Goal: Task Accomplishment & Management: Complete application form

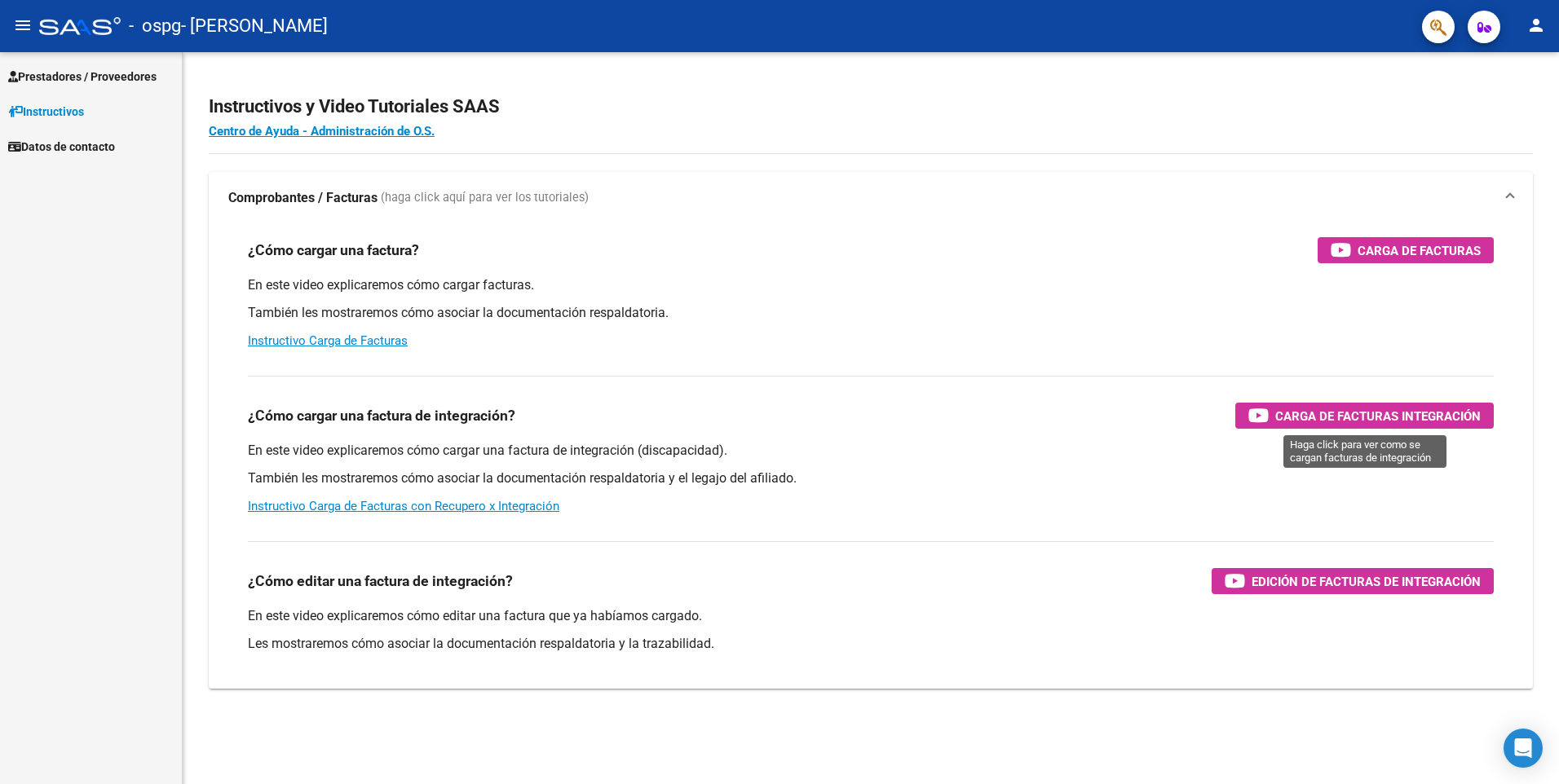
click at [1395, 419] on span "Carga de Facturas Integración" at bounding box center [1377, 416] width 205 height 21
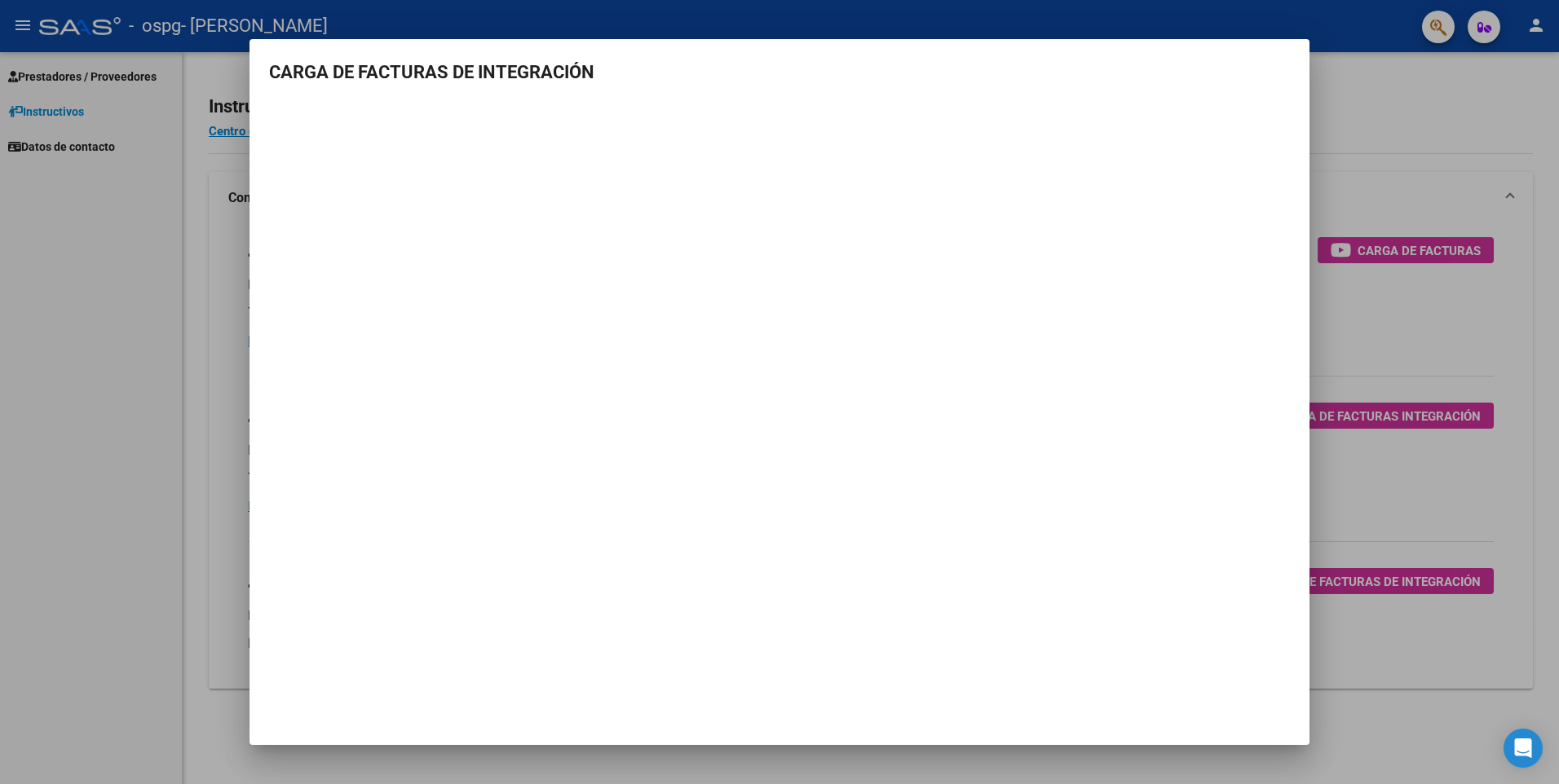
click at [1376, 148] on div at bounding box center [780, 392] width 1559 height 784
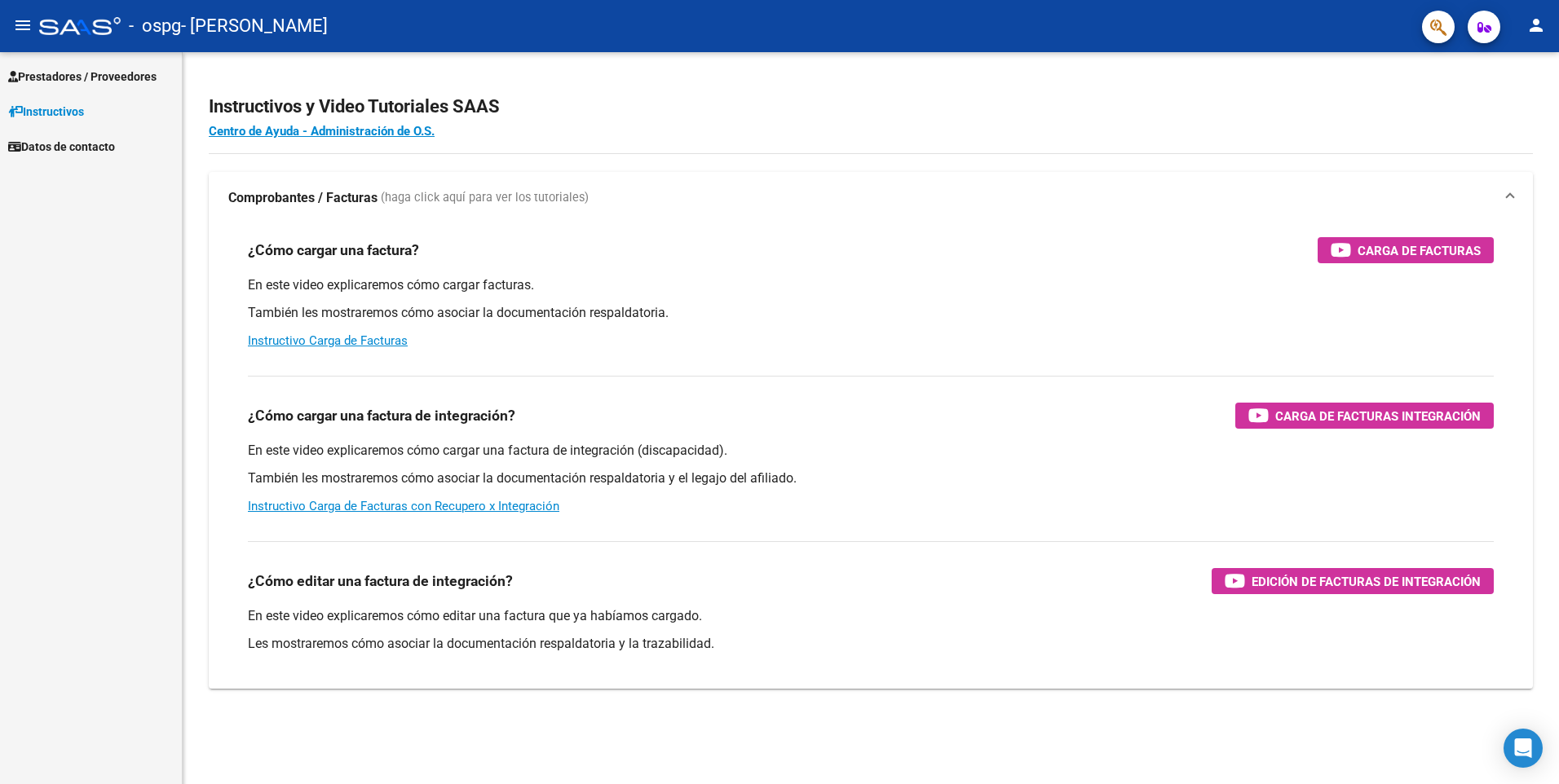
click at [67, 72] on span "Prestadores / Proveedores" at bounding box center [82, 77] width 149 height 18
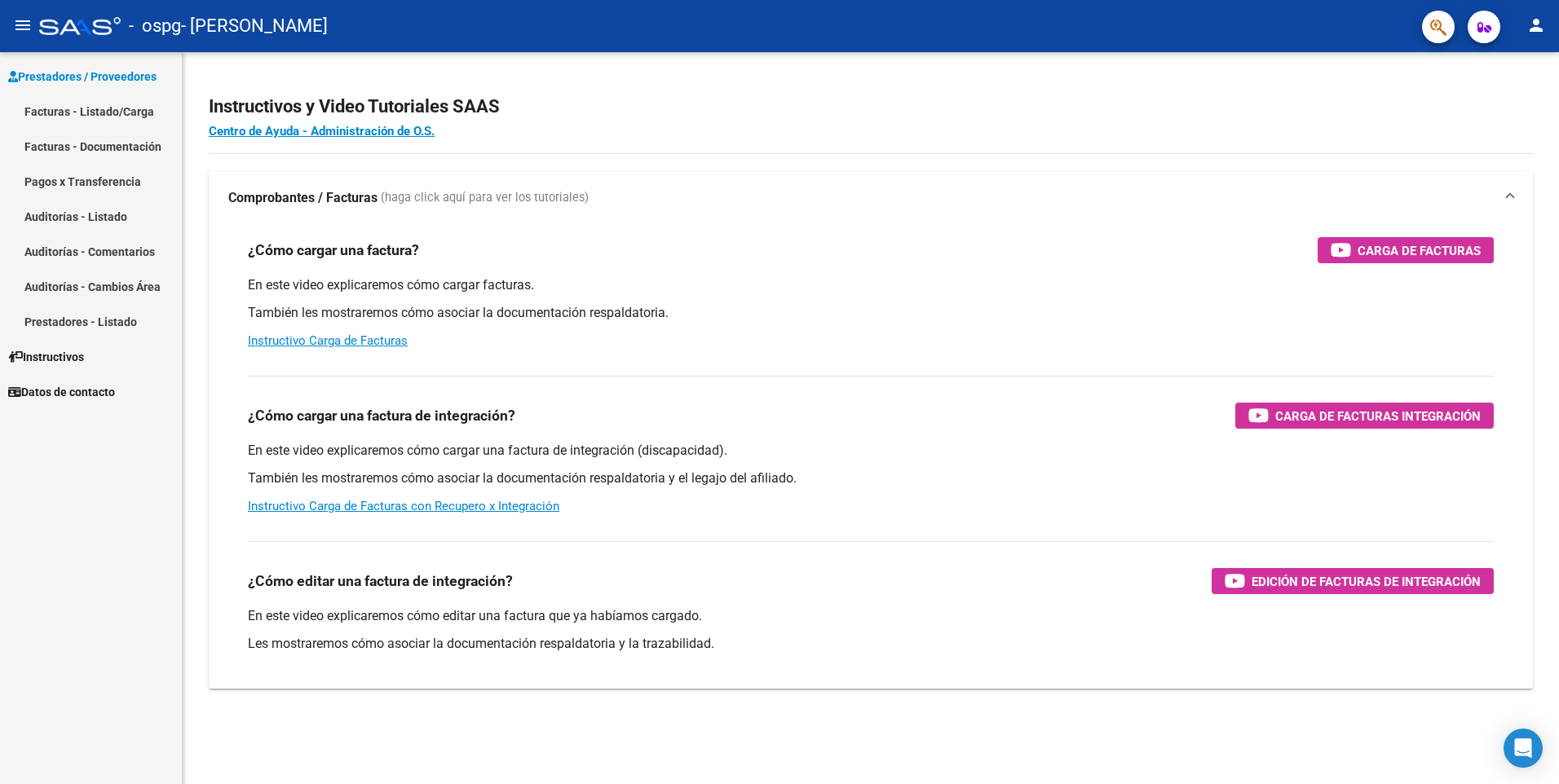
click at [61, 108] on link "Facturas - Listado/Carga" at bounding box center [91, 111] width 182 height 35
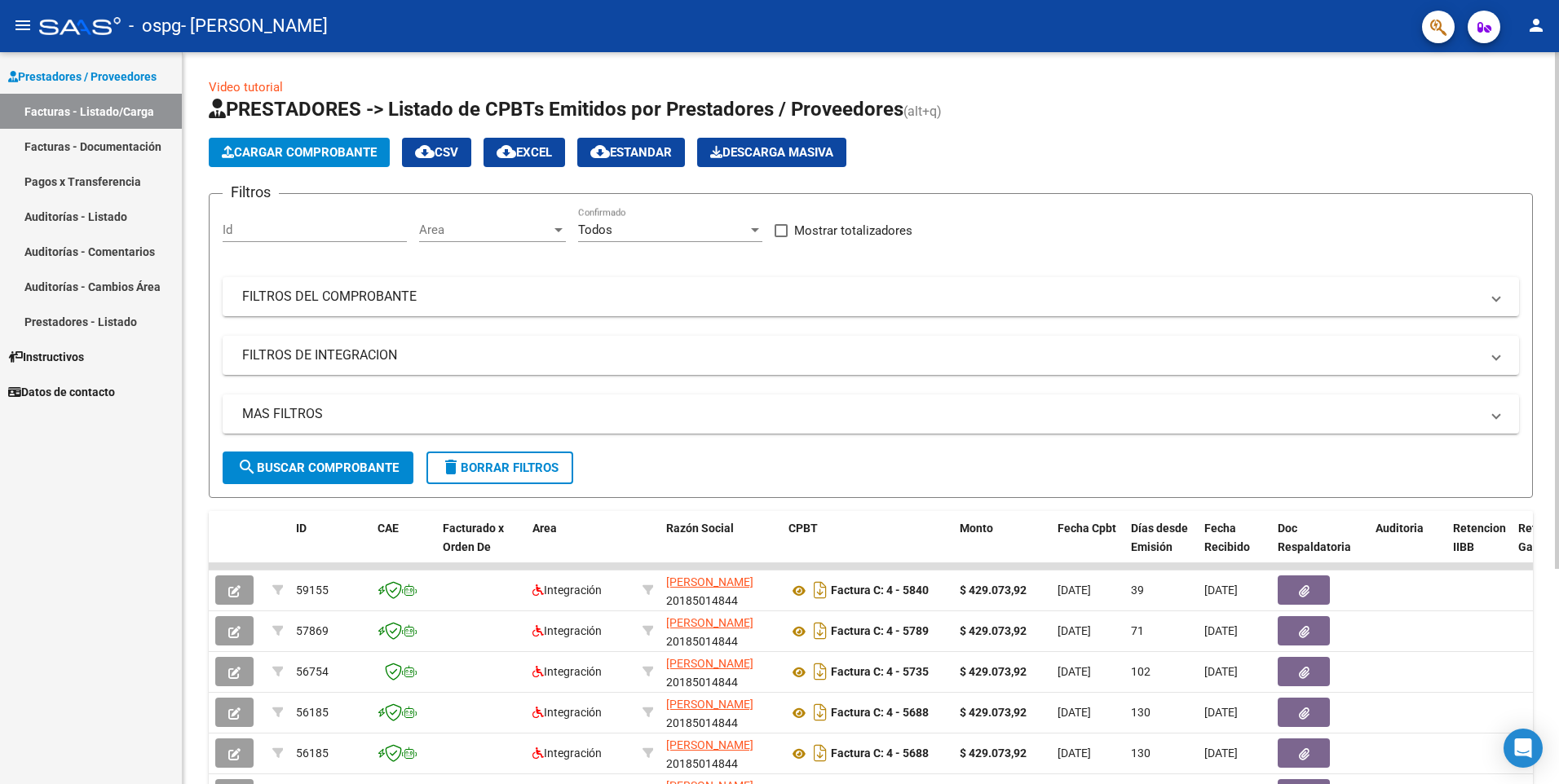
click at [327, 151] on span "Cargar Comprobante" at bounding box center [299, 152] width 155 height 15
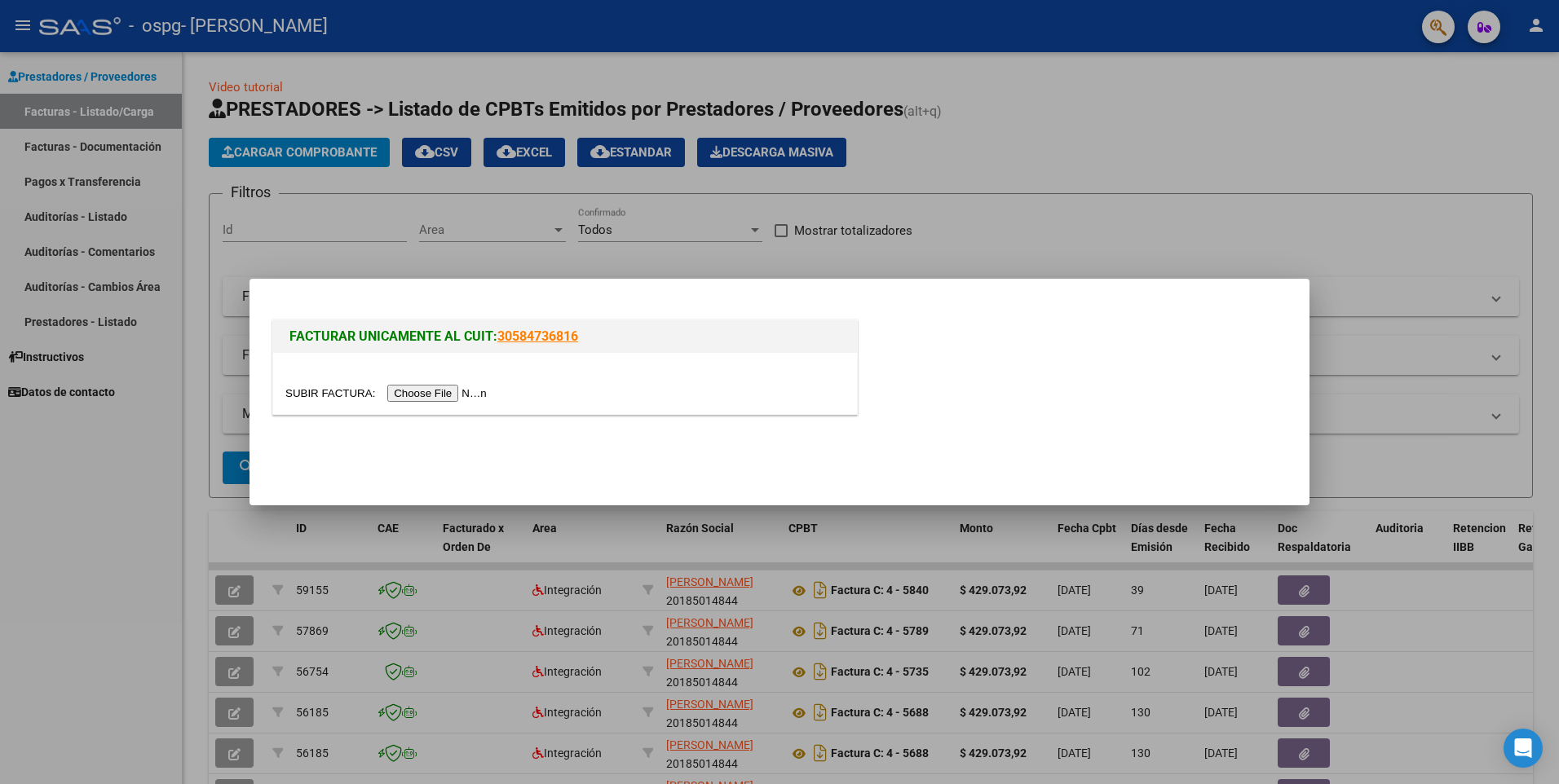
click at [420, 390] on input "file" at bounding box center [389, 393] width 206 height 17
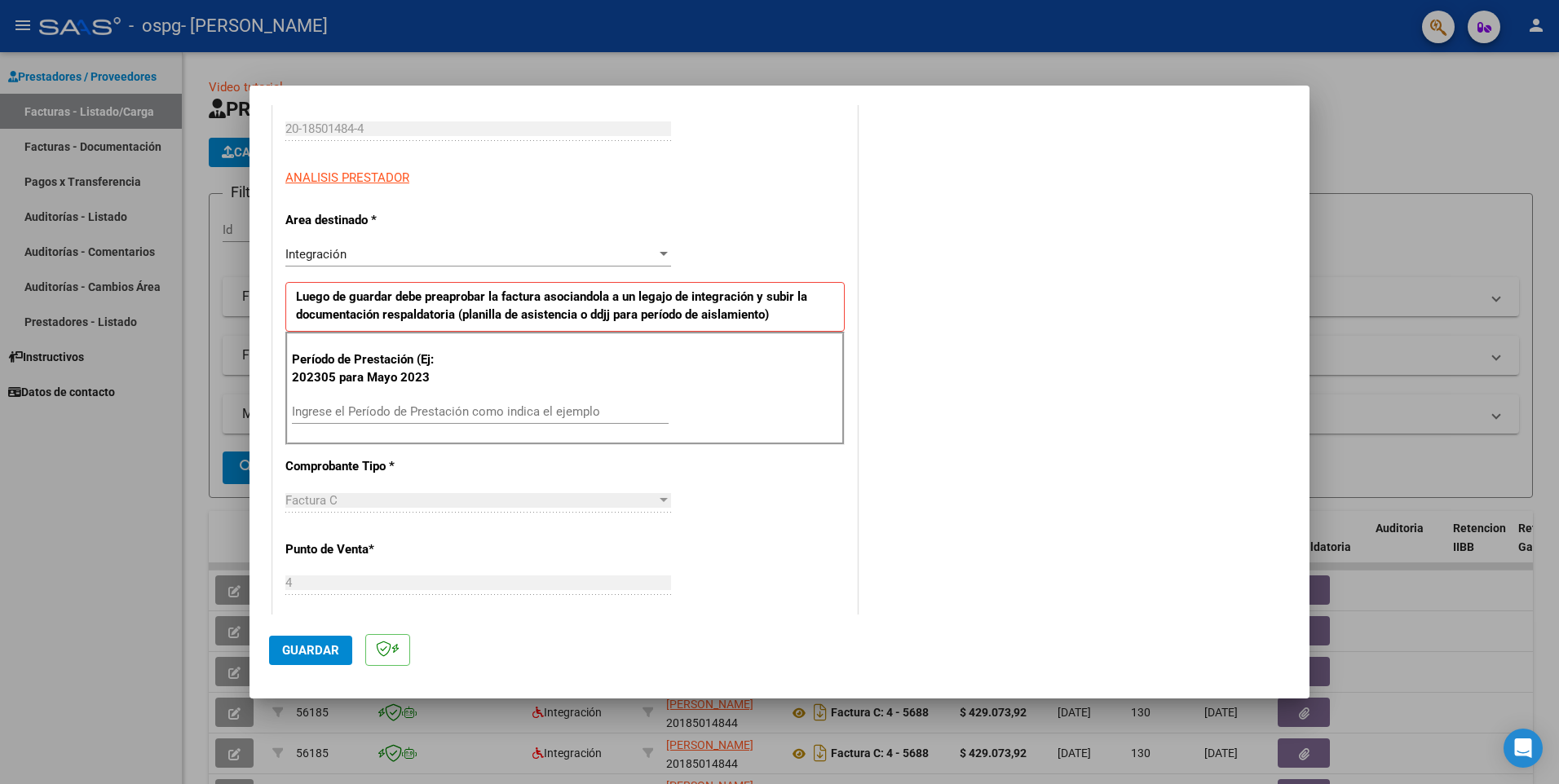
scroll to position [271, 0]
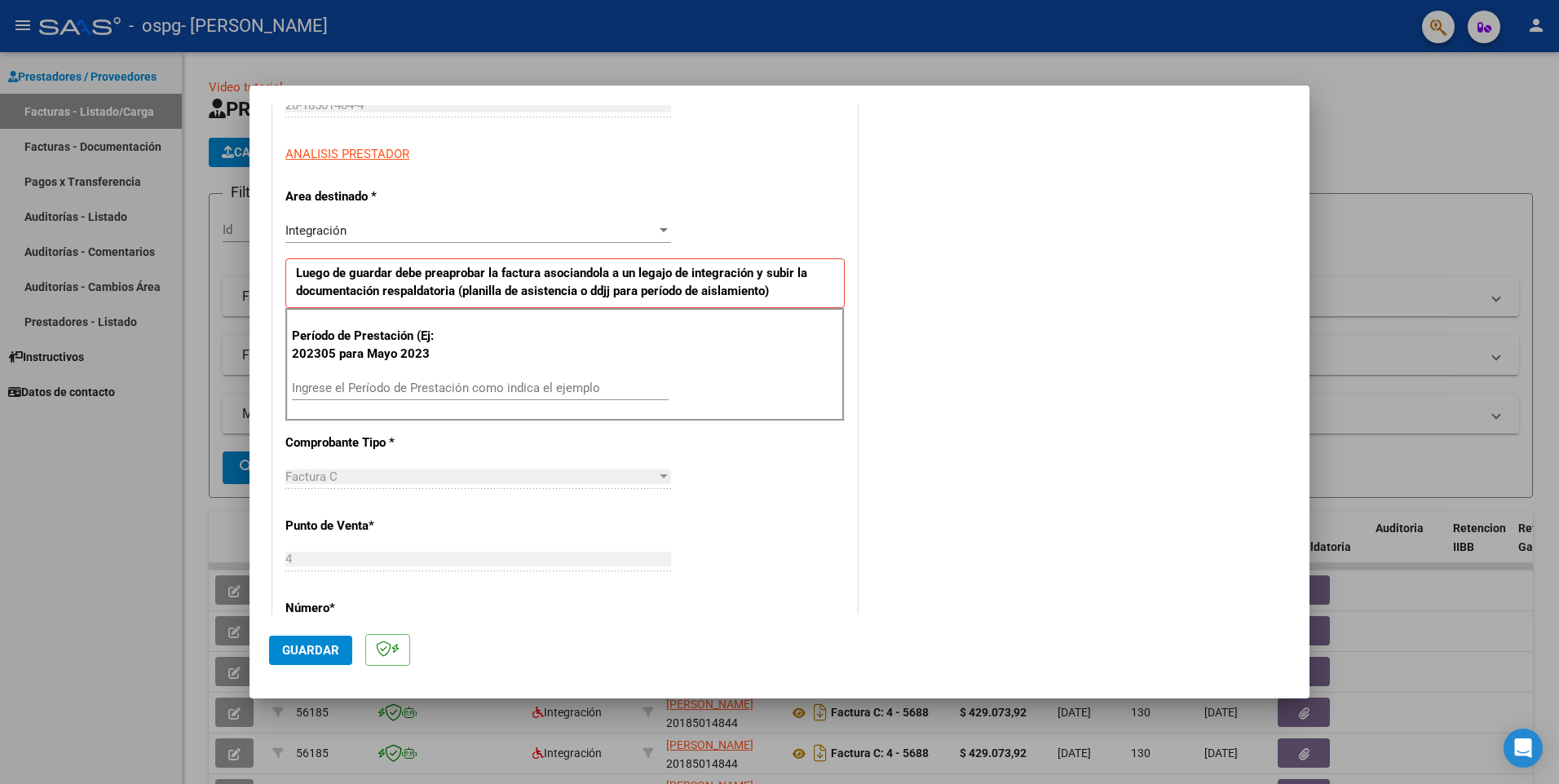
click at [357, 386] on input "Ingrese el Período de Prestación como indica el ejemplo" at bounding box center [481, 388] width 377 height 15
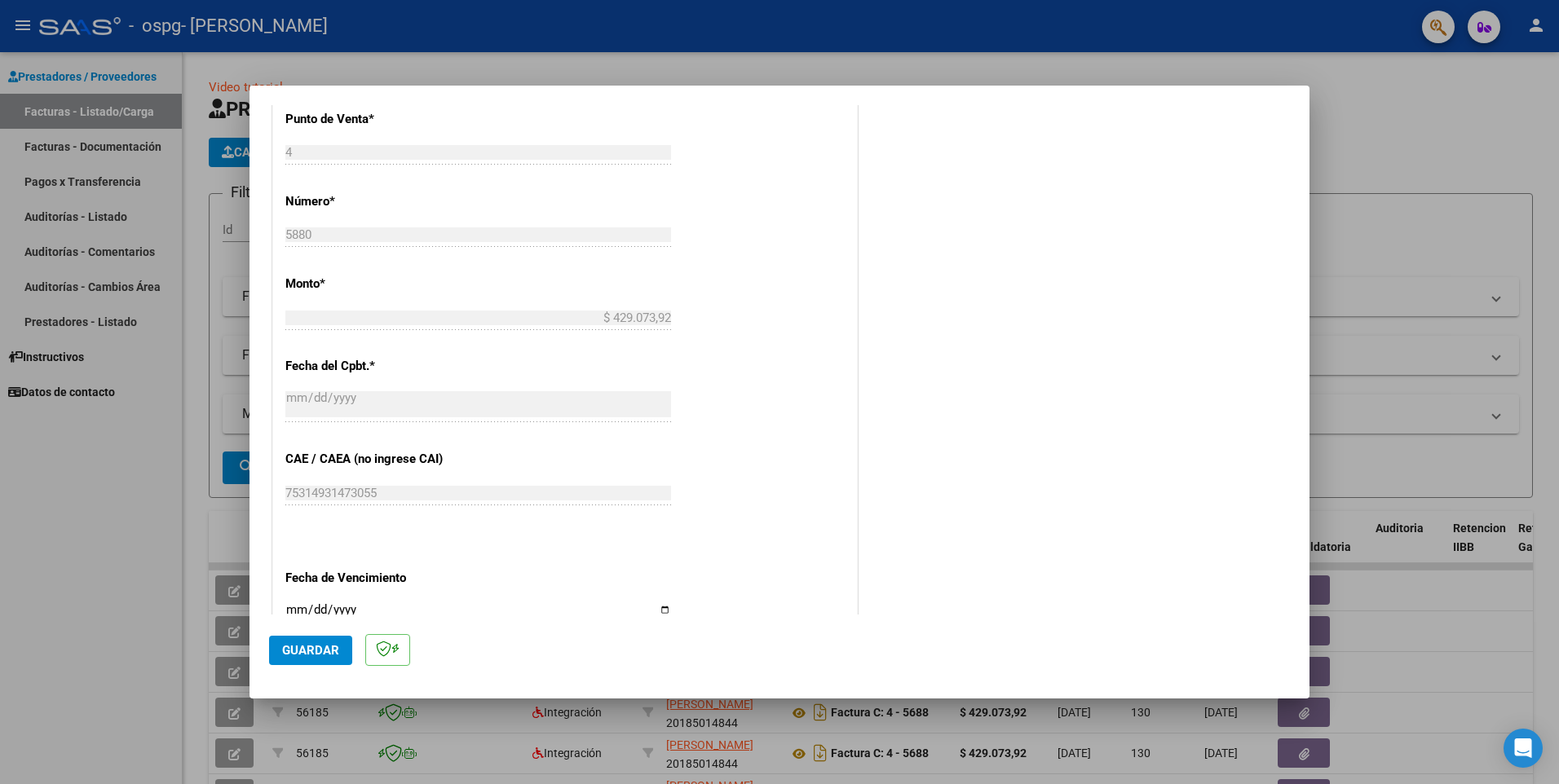
scroll to position [679, 0]
type input "202507"
click at [658, 611] on input "Ingresar la fecha" at bounding box center [479, 616] width 386 height 26
type input "[DATE]"
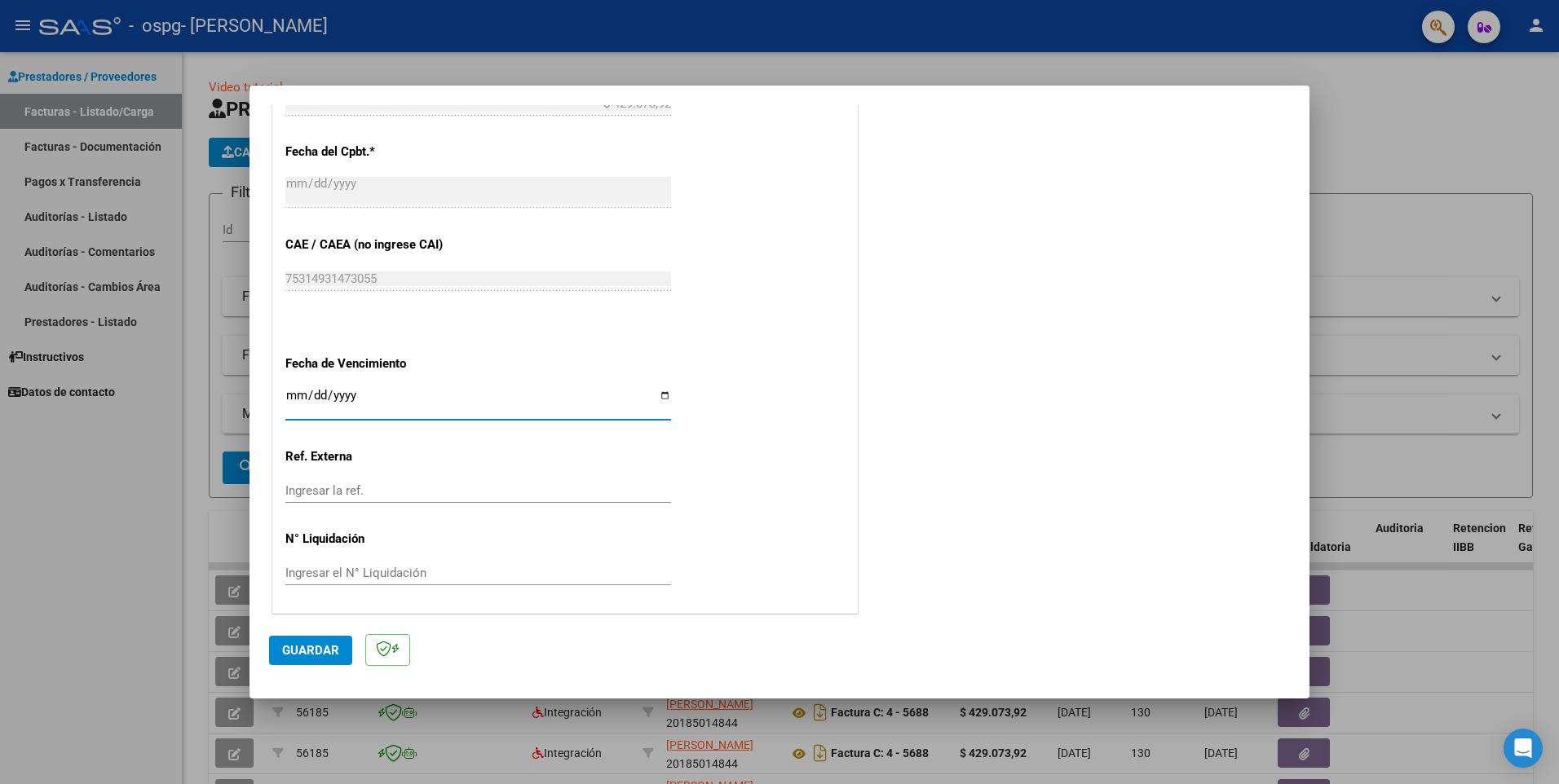
scroll to position [895, 0]
click at [316, 652] on span "Guardar" at bounding box center [310, 651] width 57 height 15
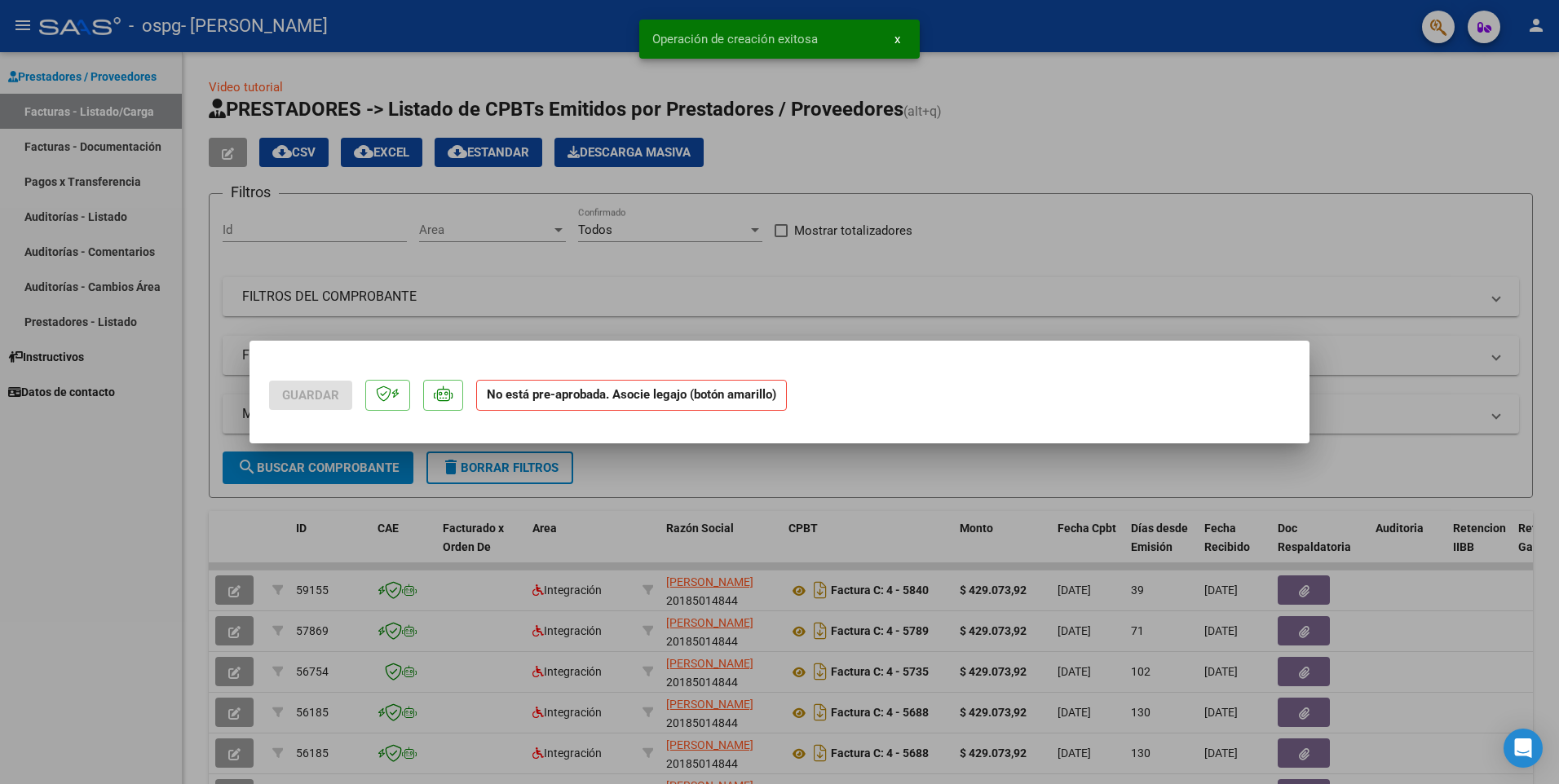
scroll to position [0, 0]
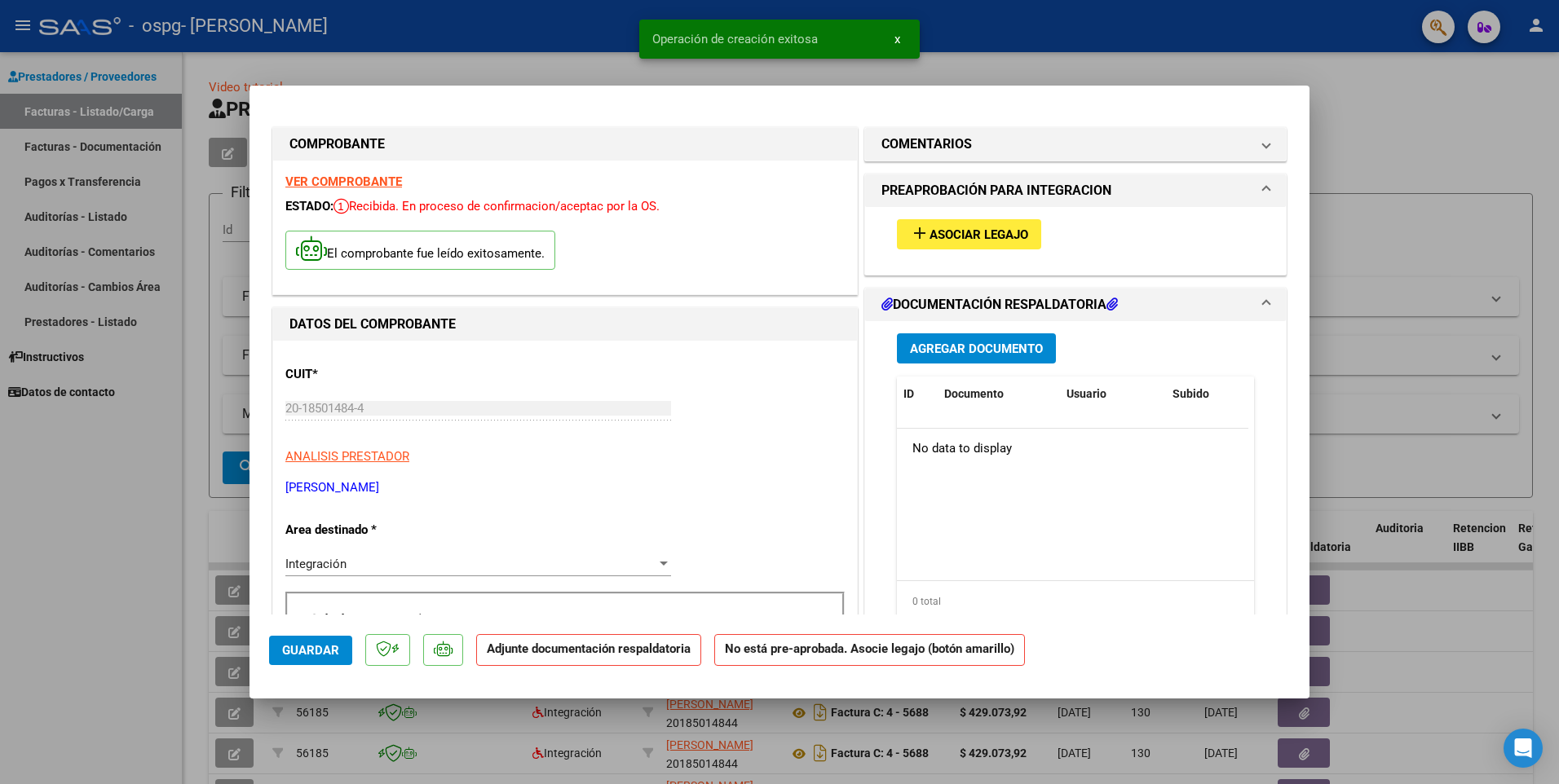
click at [980, 345] on span "Agregar Documento" at bounding box center [976, 349] width 132 height 15
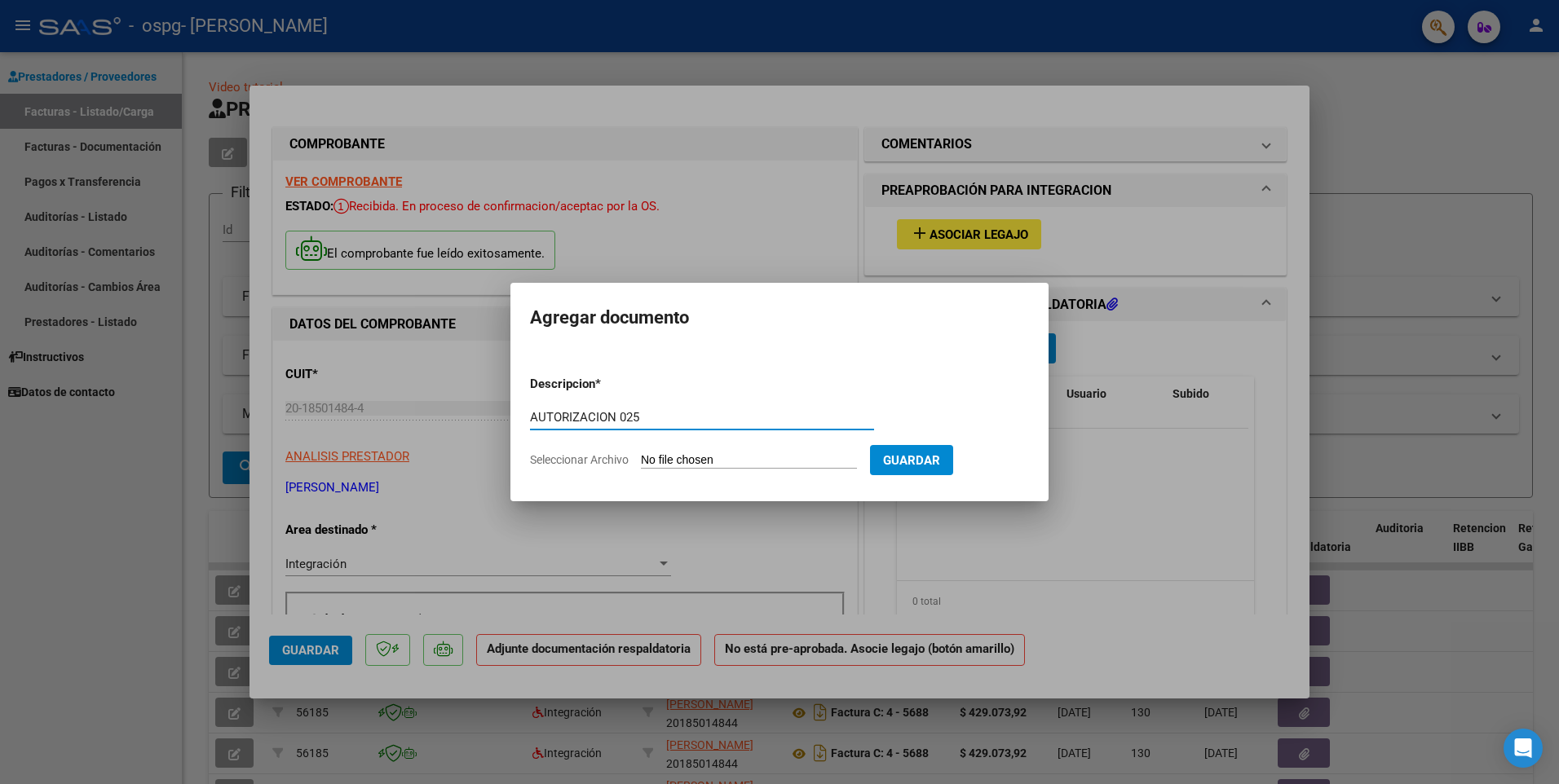
type input "AUTORIZACION 025"
click at [828, 459] on input "Seleccionar Archivo" at bounding box center [748, 461] width 216 height 15
type input "C:\fakepath\AUTORIZACION 2025.pdf"
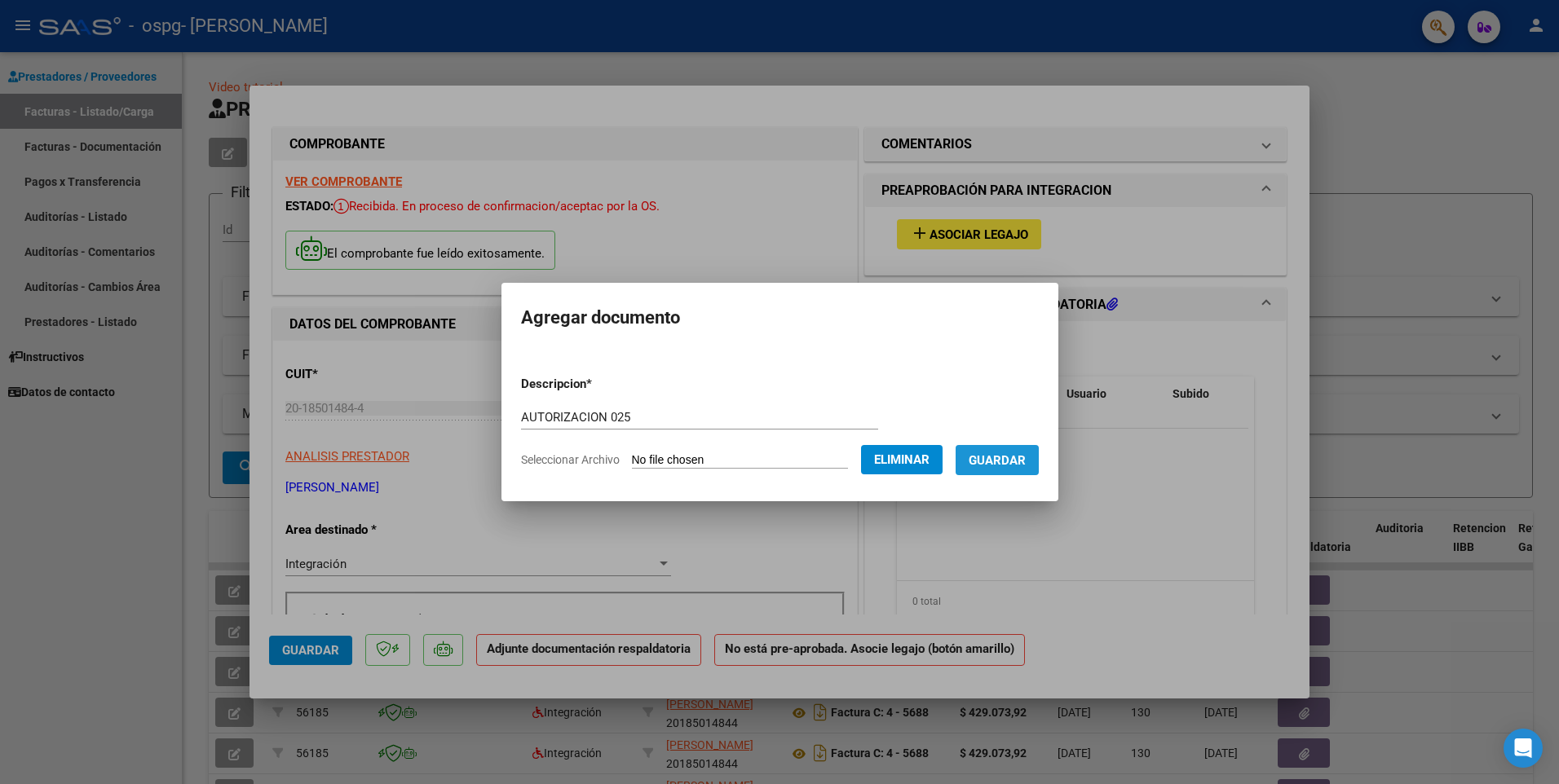
click at [1025, 459] on span "Guardar" at bounding box center [997, 461] width 57 height 15
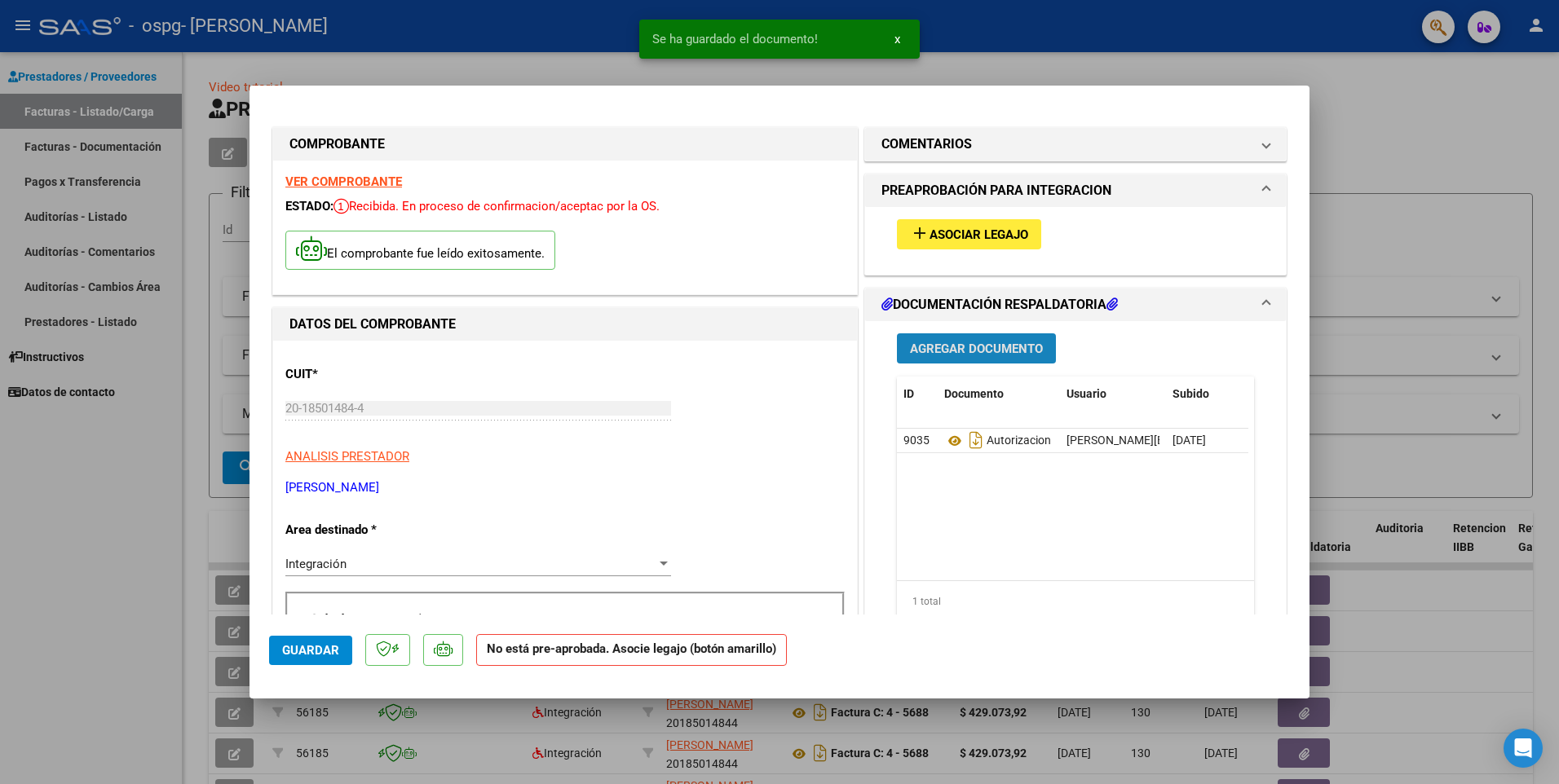
click at [956, 349] on span "Agregar Documento" at bounding box center [976, 349] width 132 height 15
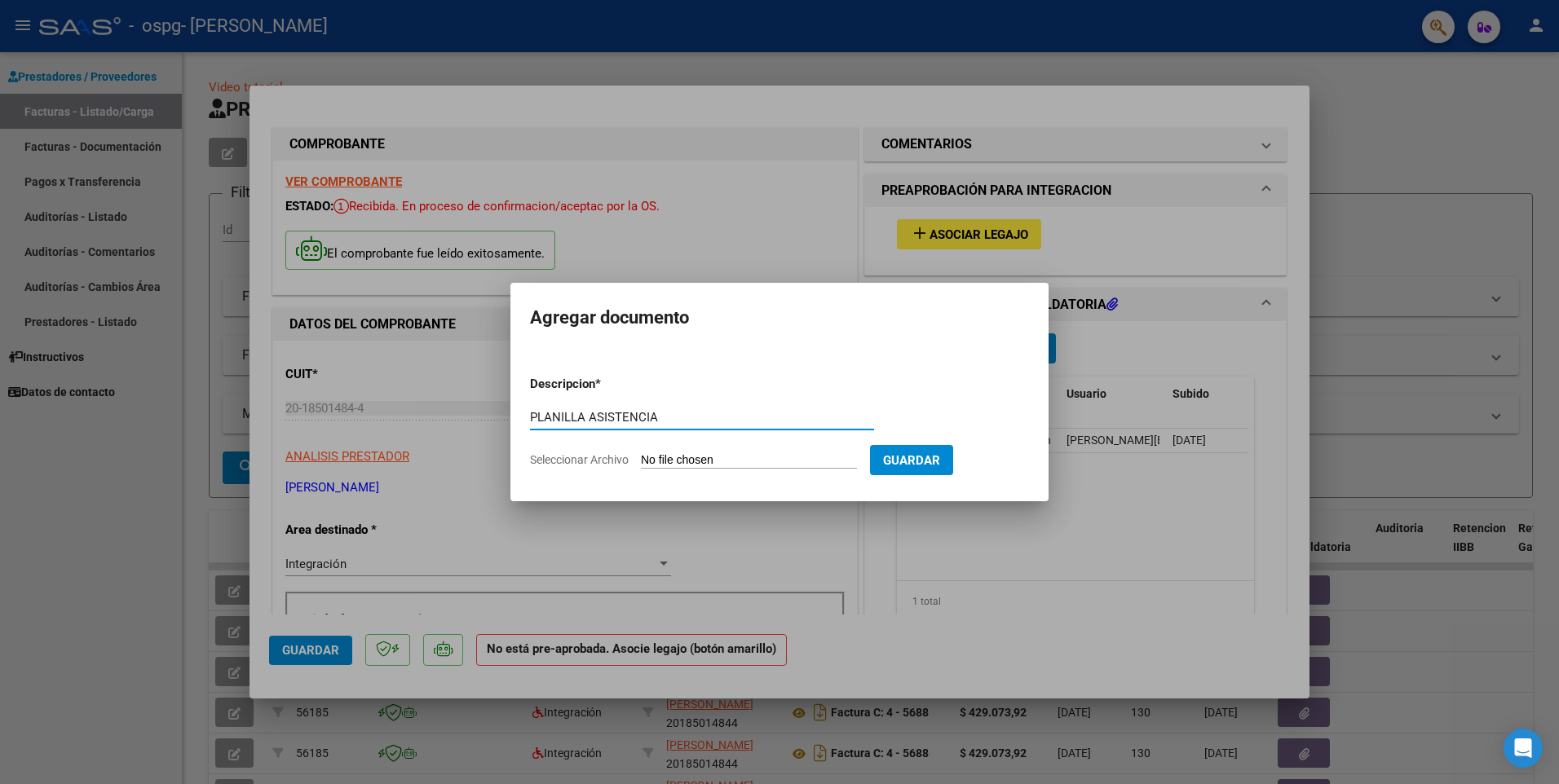
type input "PLANILLA ASISTENCIA"
click at [815, 462] on input "Seleccionar Archivo" at bounding box center [748, 461] width 216 height 15
type input "C:\fakepath\ASISTENCIA.pdf"
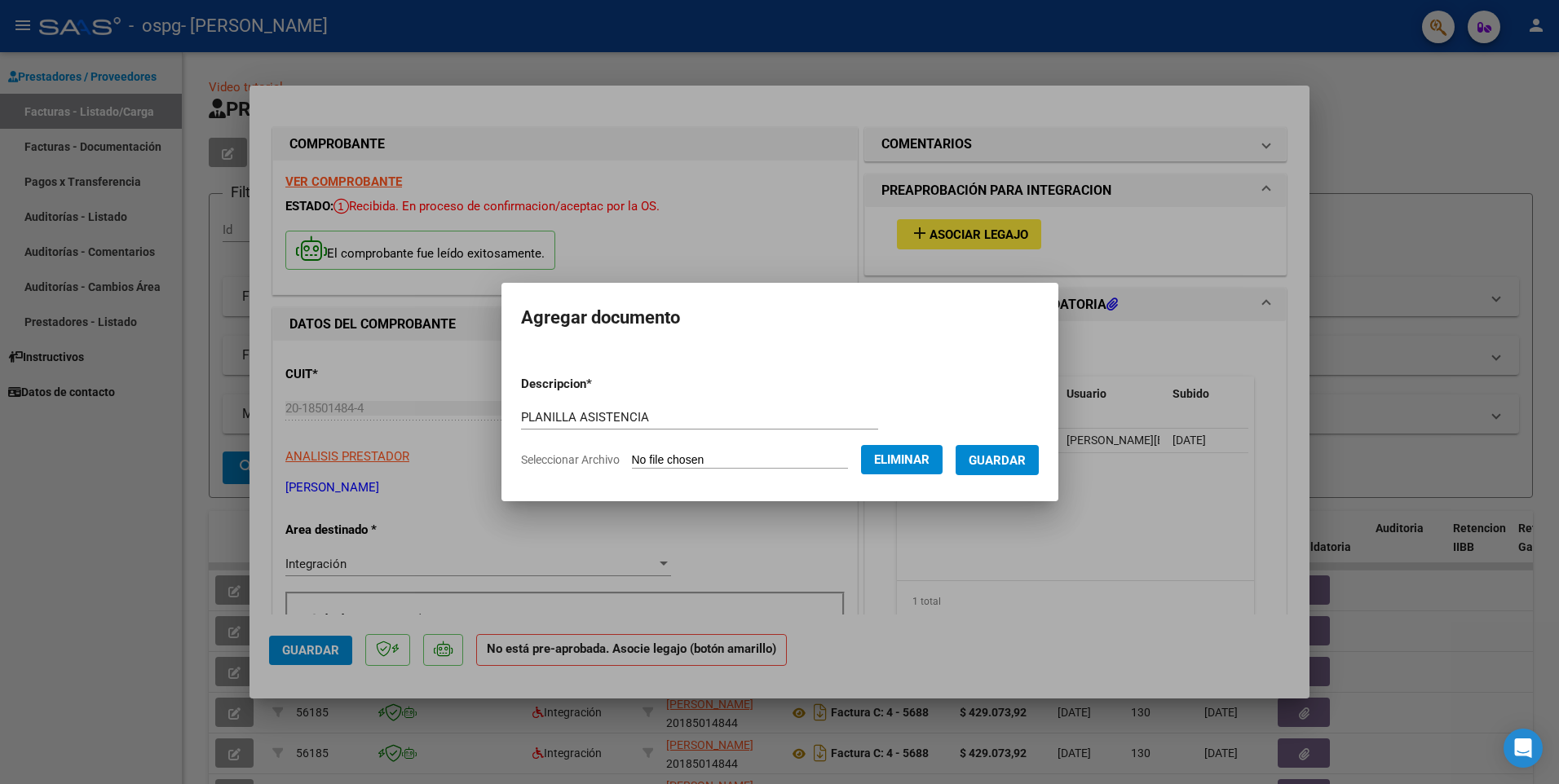
click at [1025, 462] on span "Guardar" at bounding box center [997, 461] width 57 height 15
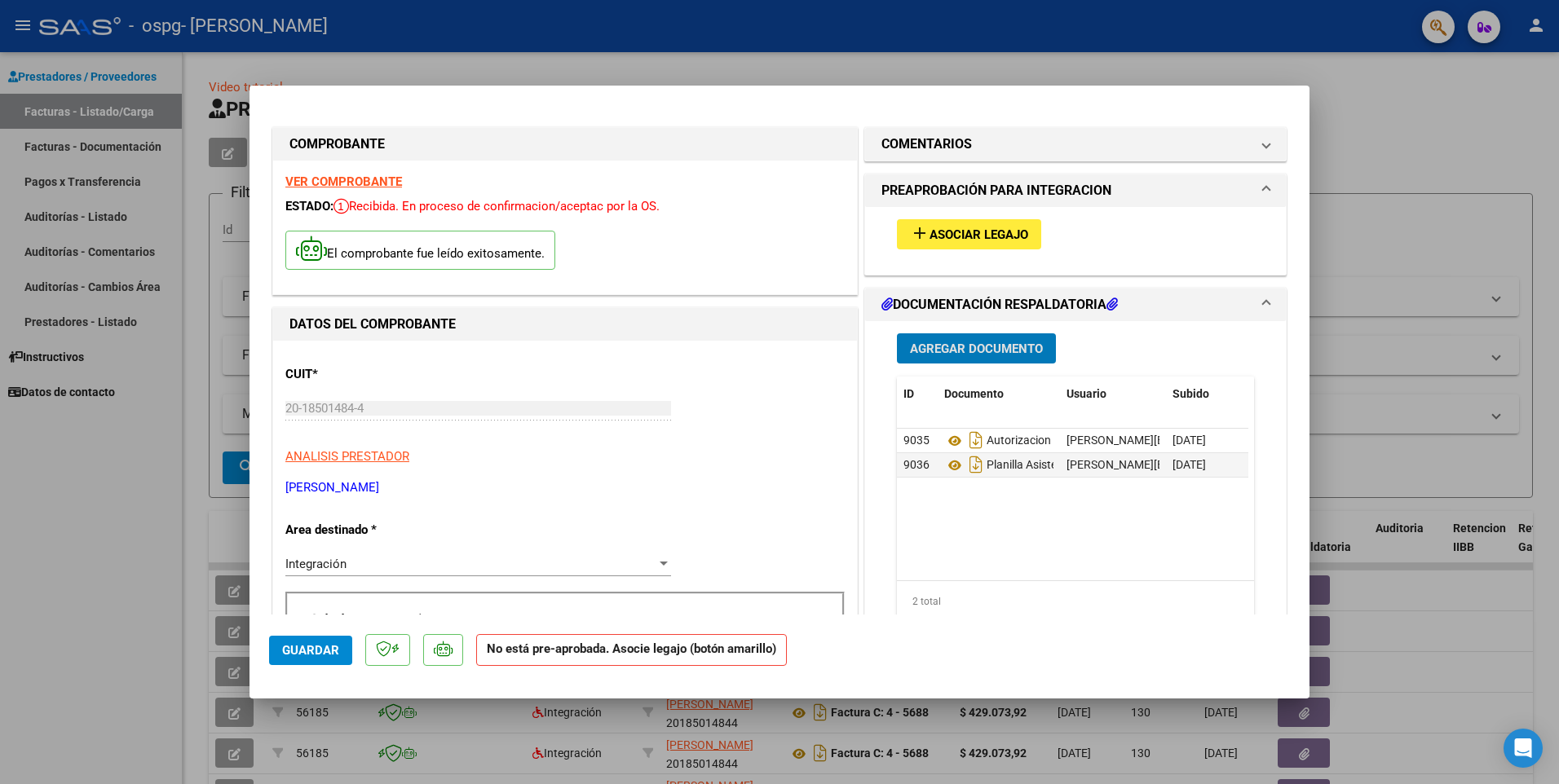
click at [989, 235] on span "Asociar Legajo" at bounding box center [978, 235] width 98 height 15
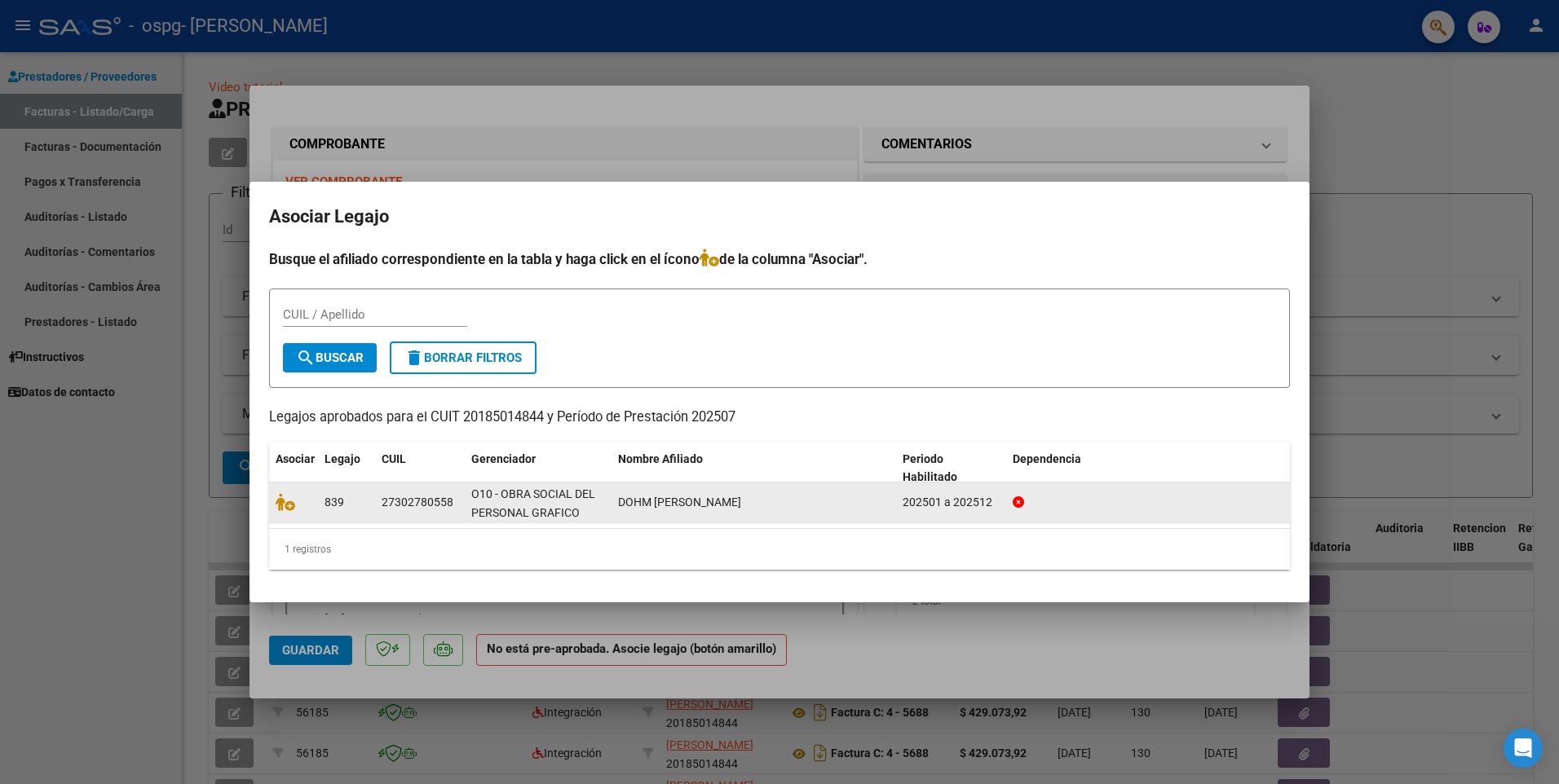
click at [369, 499] on datatable-body-cell "839" at bounding box center [346, 502] width 57 height 40
click at [287, 506] on icon at bounding box center [285, 501] width 20 height 18
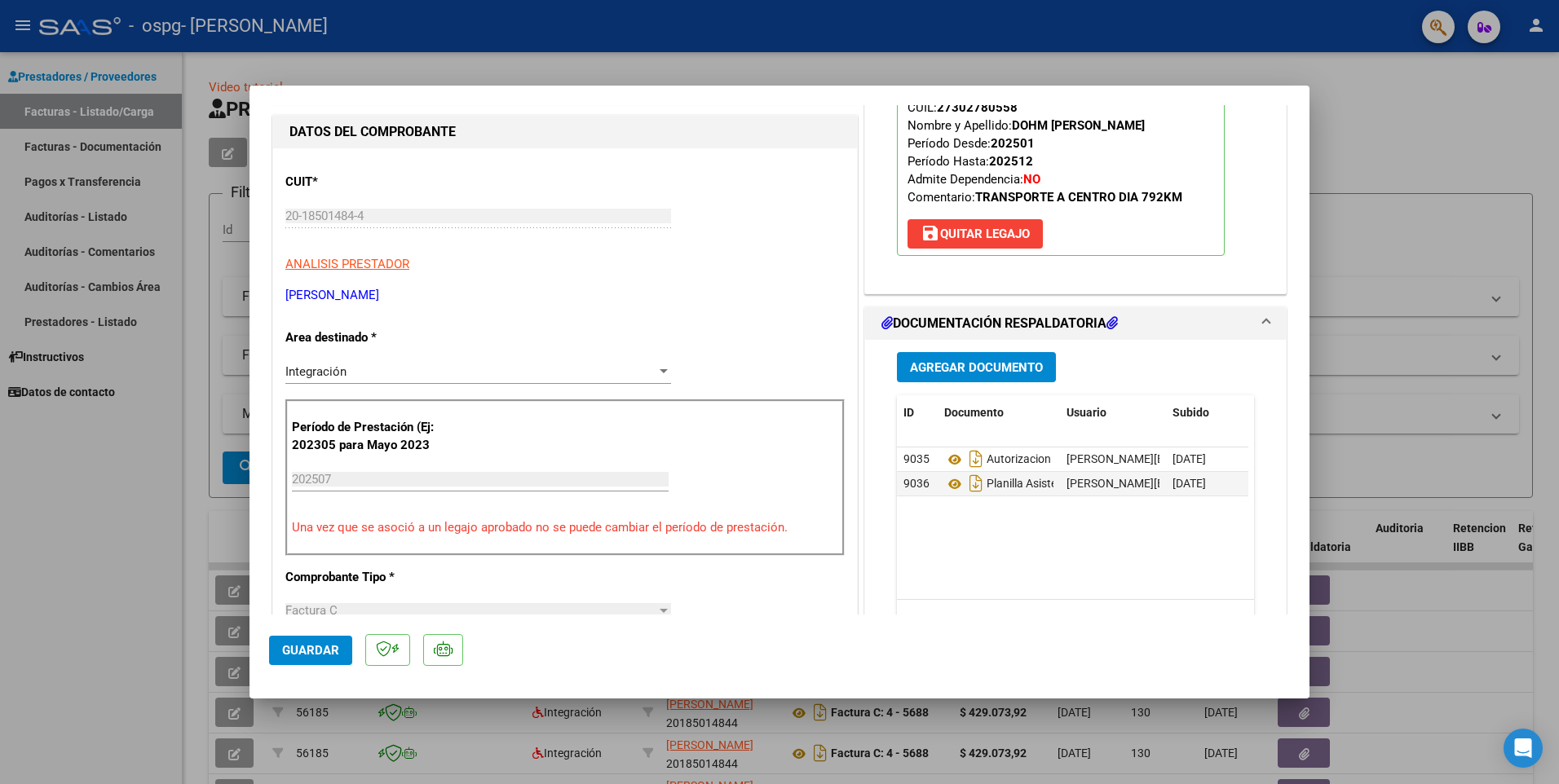
scroll to position [190, 0]
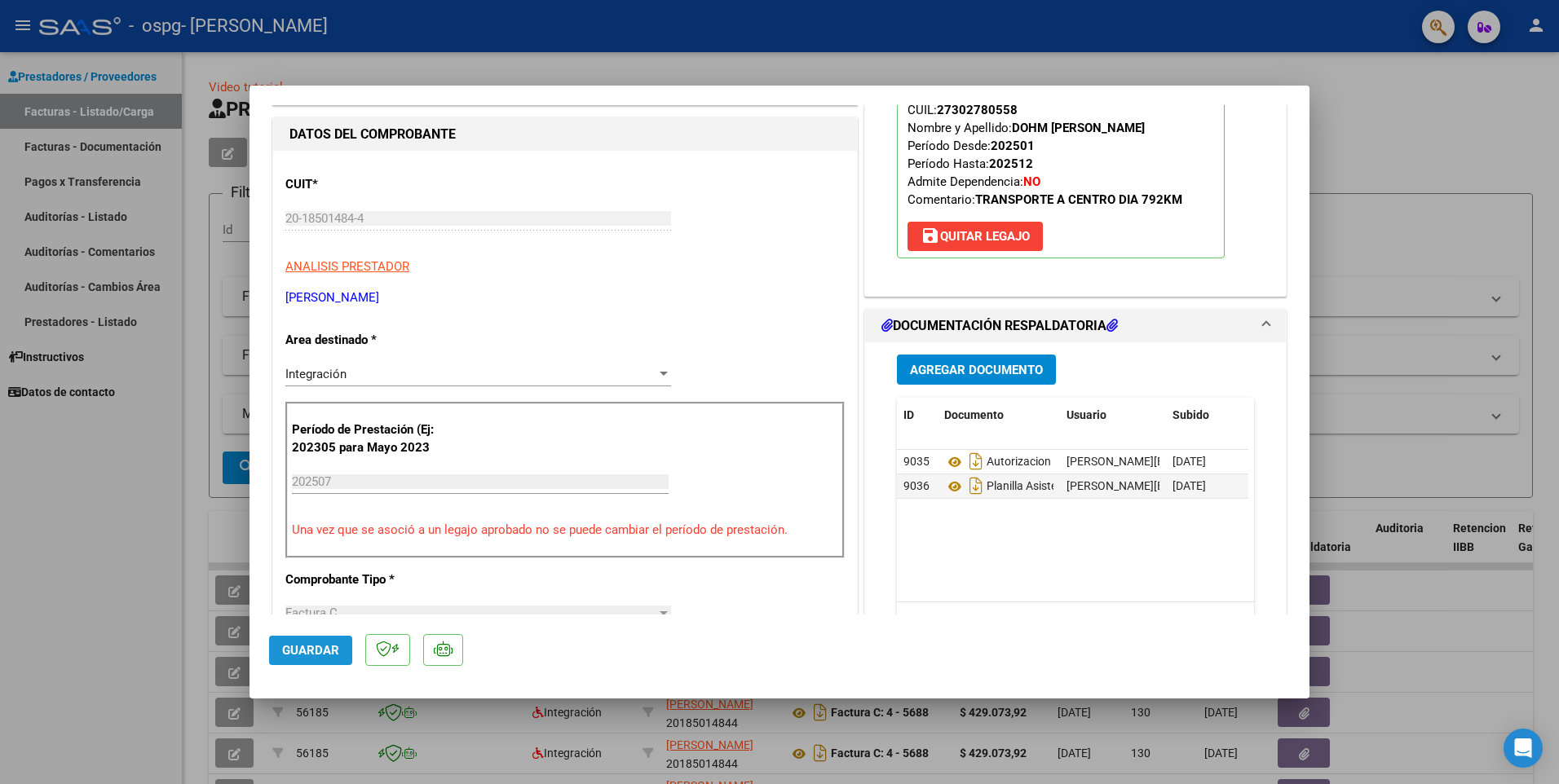
click at [313, 652] on span "Guardar" at bounding box center [310, 651] width 57 height 15
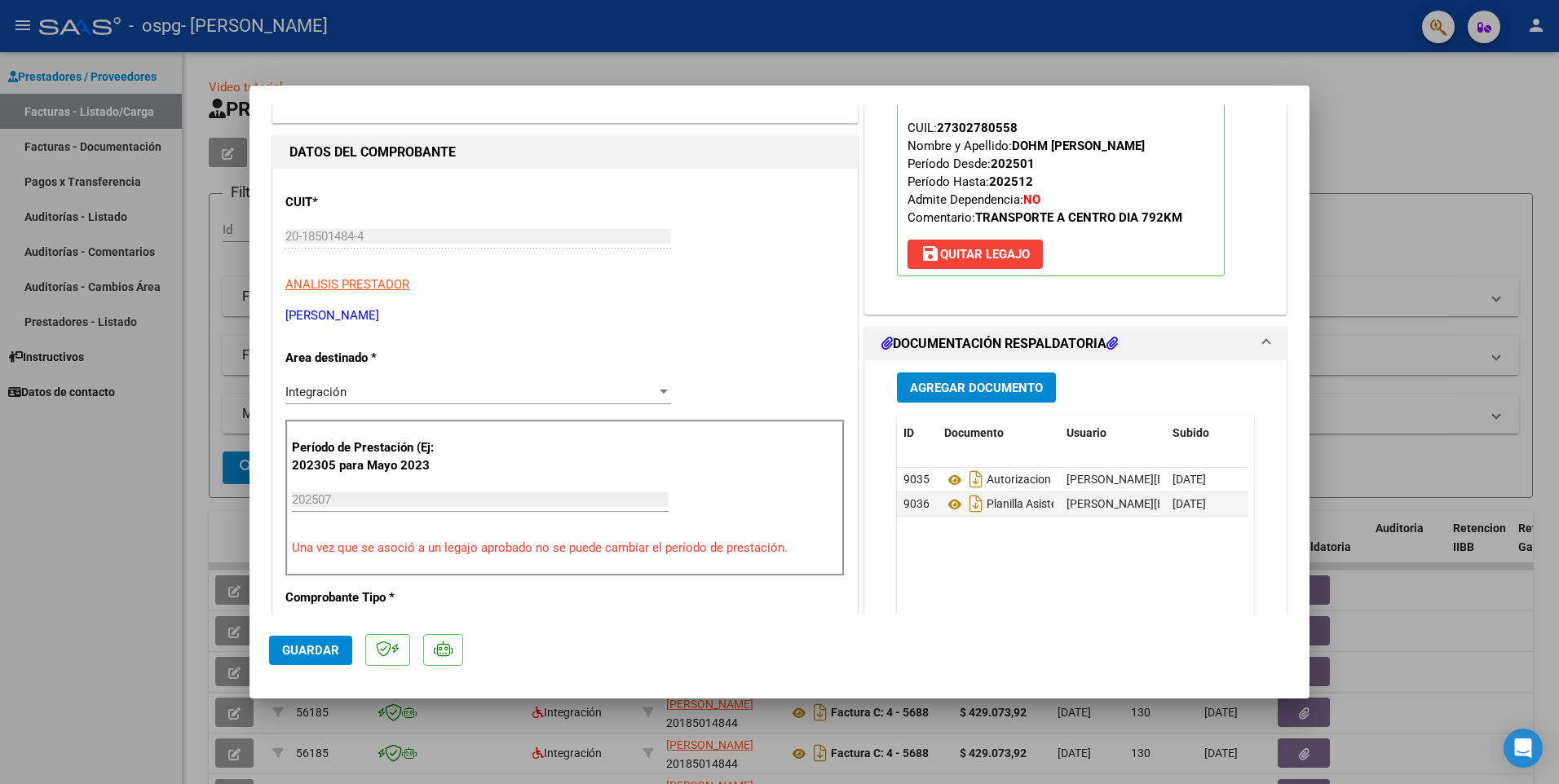
scroll to position [163, 0]
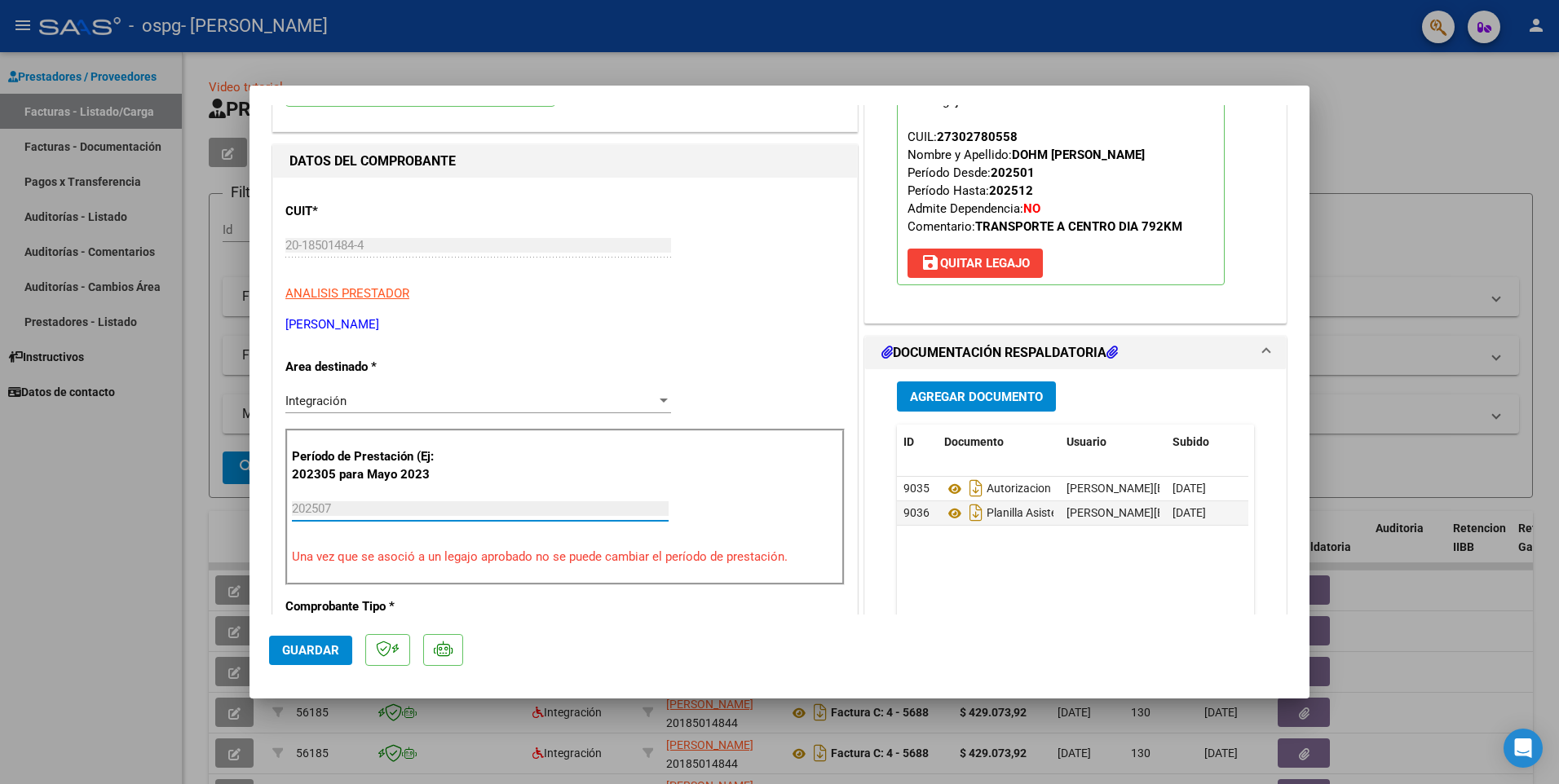
click at [337, 510] on input "202507" at bounding box center [481, 509] width 377 height 15
click at [321, 652] on span "Guardar" at bounding box center [310, 651] width 57 height 15
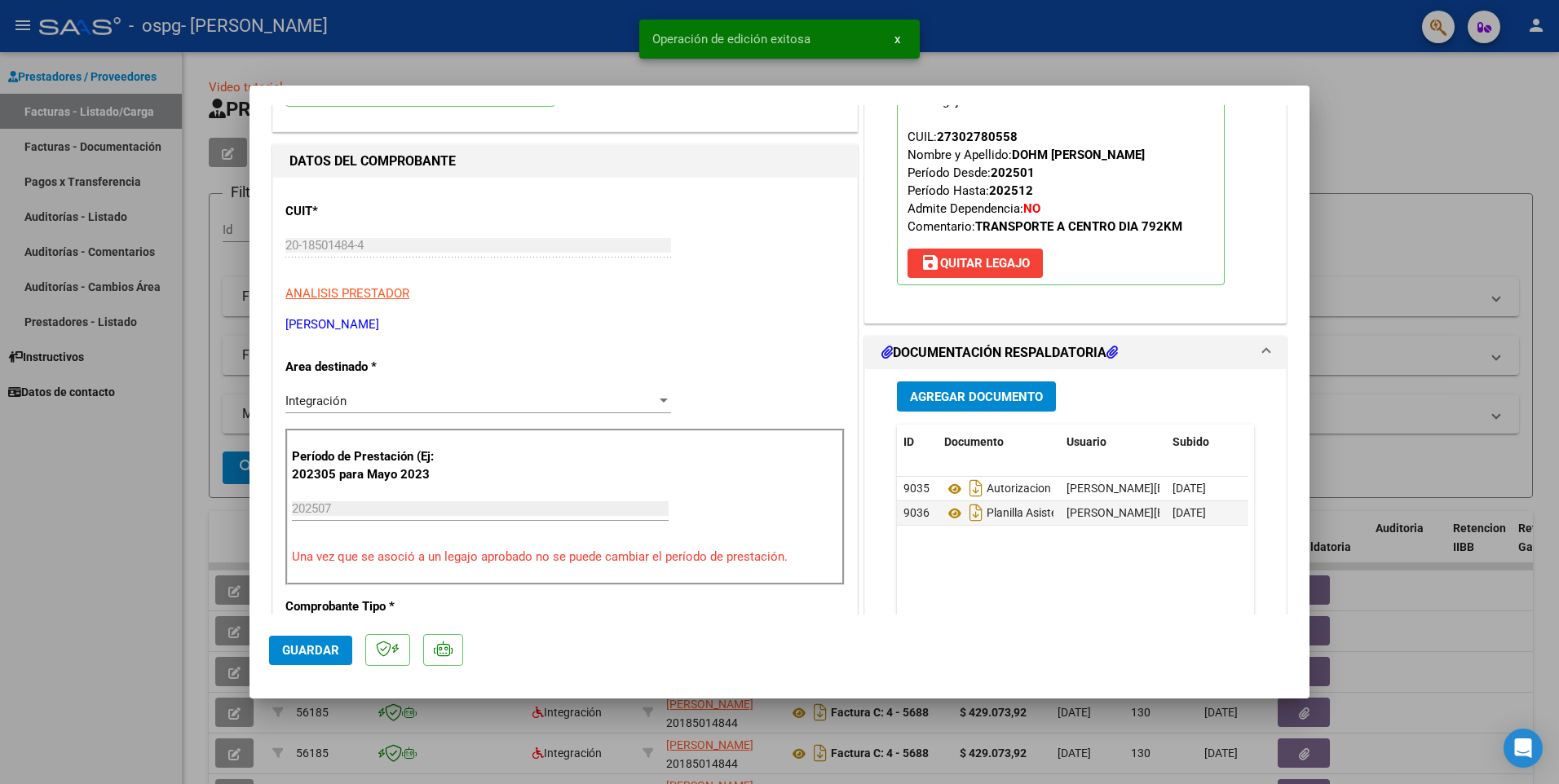
click at [900, 39] on span "x" at bounding box center [897, 40] width 6 height 15
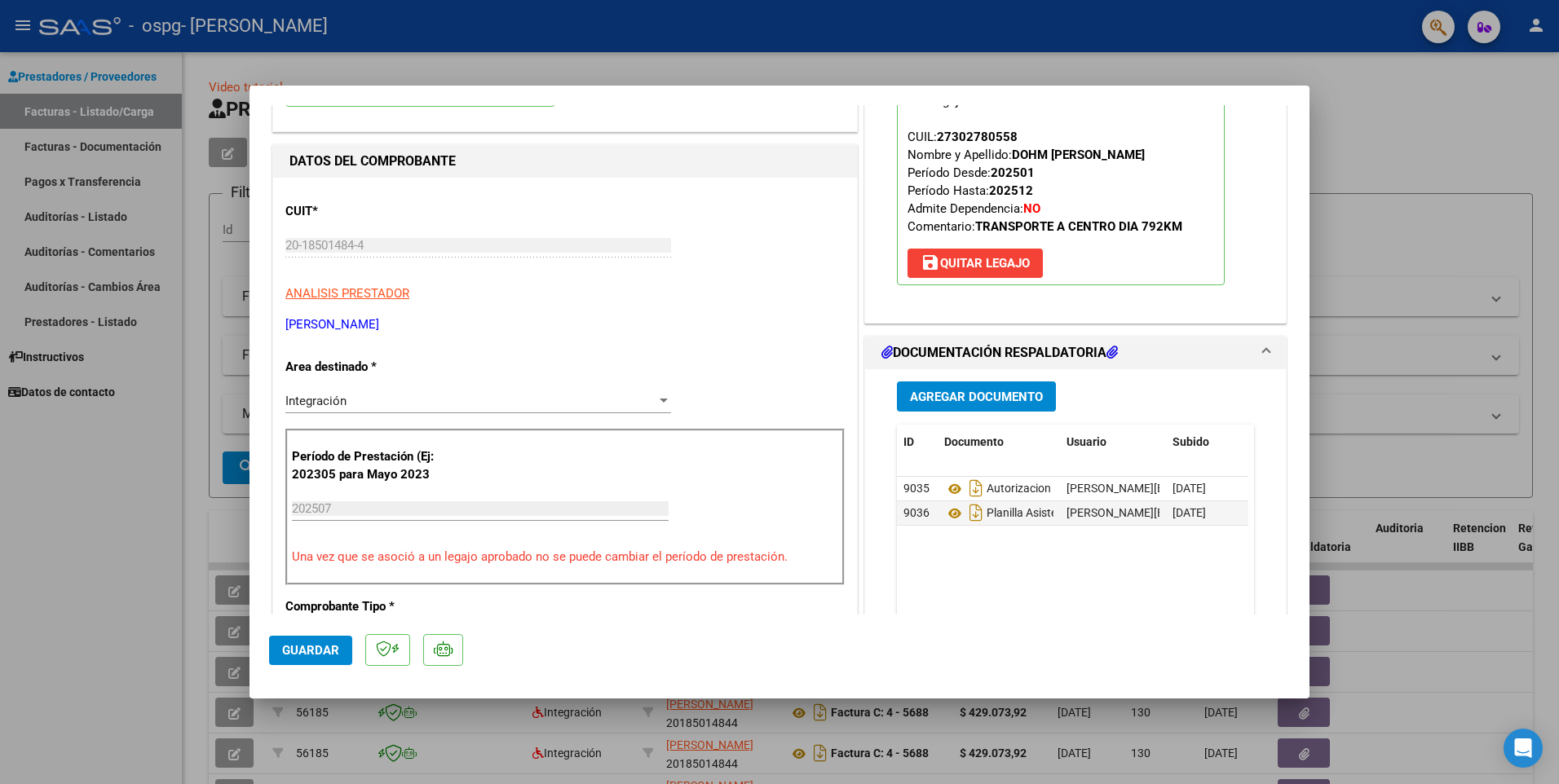
click at [1413, 251] on div at bounding box center [780, 392] width 1559 height 784
type input "$ 0,00"
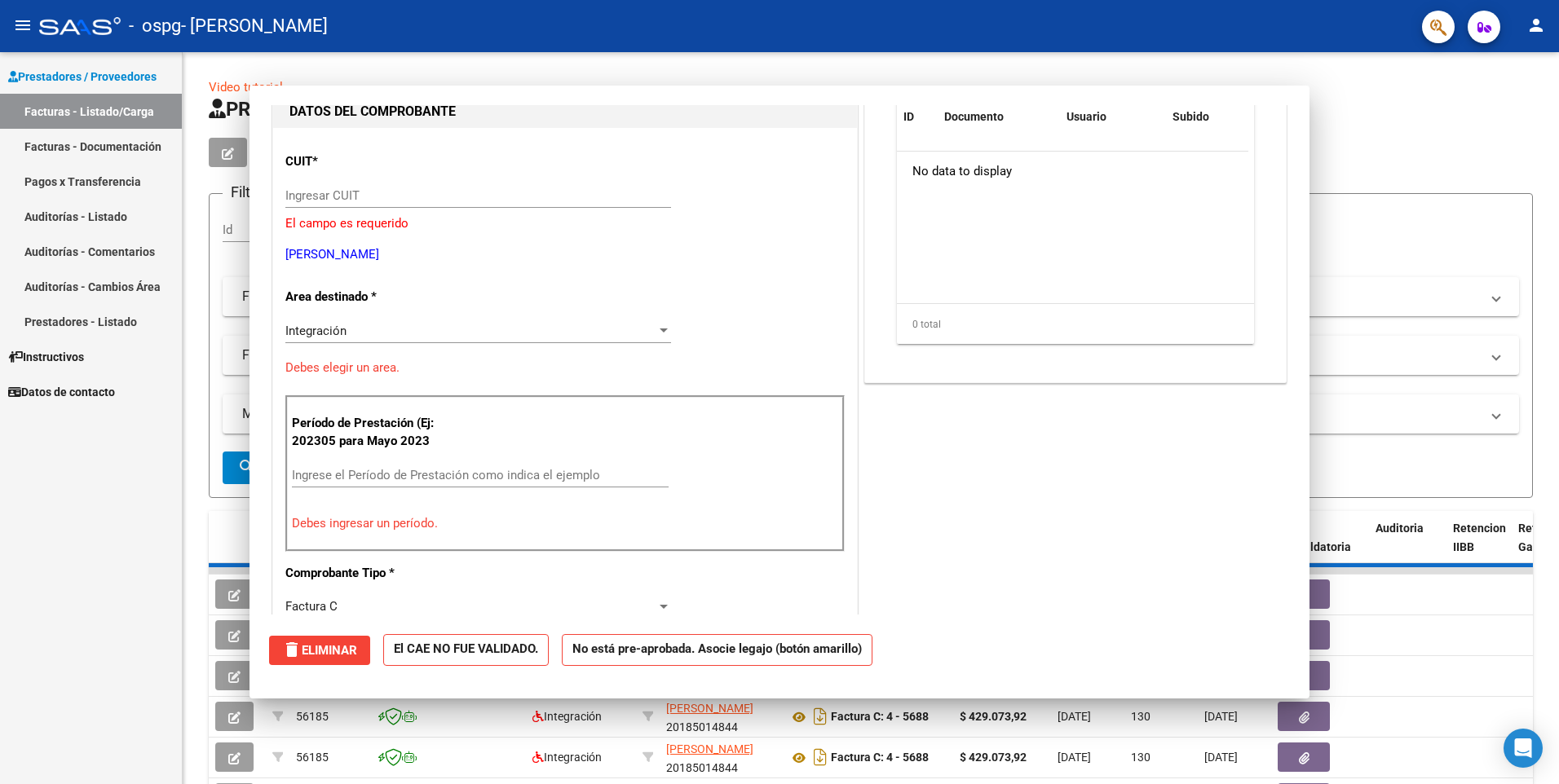
scroll to position [173, 0]
